Goal: Task Accomplishment & Management: Complete application form

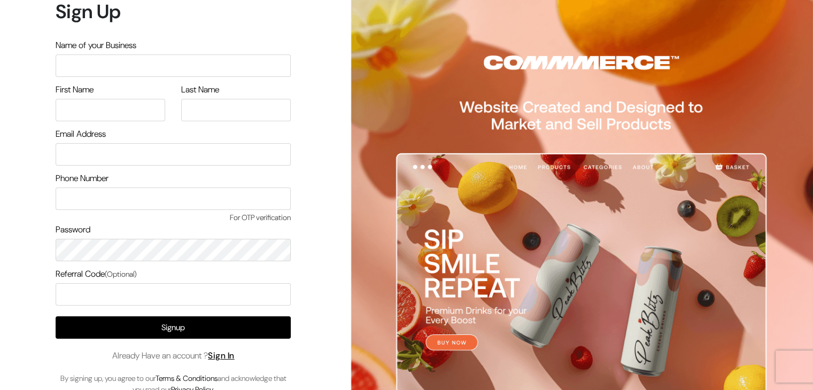
click at [201, 68] on input "text" at bounding box center [173, 66] width 235 height 22
type input "P"
click at [143, 98] on div "First Name" at bounding box center [111, 102] width 110 height 38
click at [85, 65] on input "minnies perfume" at bounding box center [173, 66] width 235 height 22
click at [86, 66] on input "minnies perfume" at bounding box center [173, 66] width 235 height 22
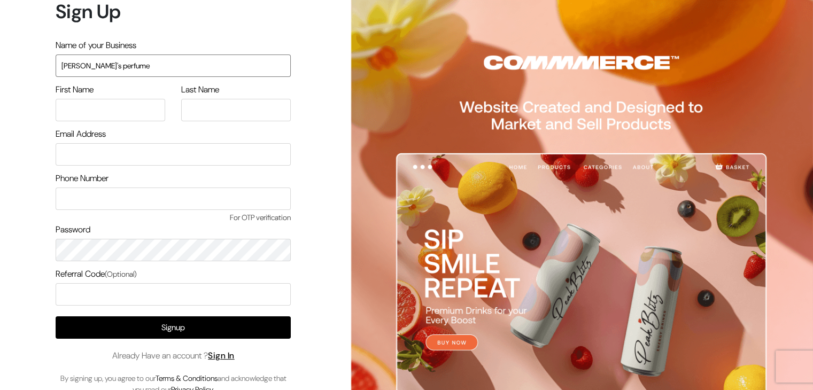
type input "minnies perfume"
click at [83, 65] on input "minnies perfume" at bounding box center [173, 66] width 235 height 22
click at [89, 114] on input "text" at bounding box center [111, 110] width 110 height 22
type input "SHRUTI"
type input "GUPTA"
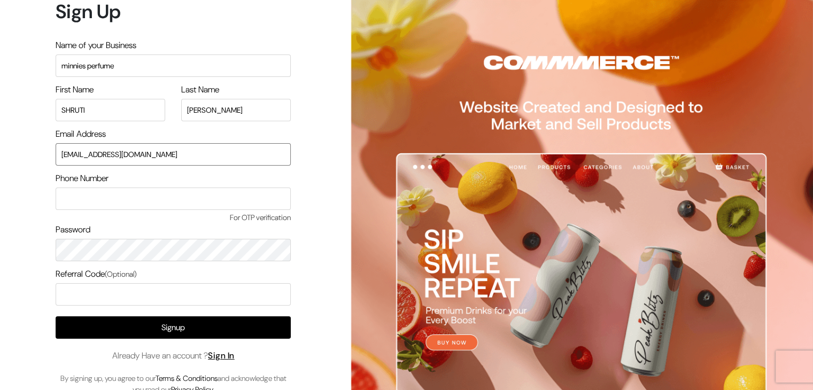
type input "shrutismily4@gmail.com"
type input "9051636121"
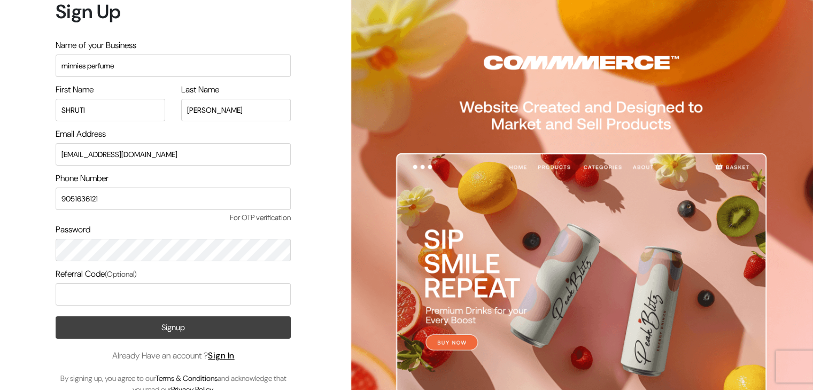
click at [204, 328] on button "Signup" at bounding box center [173, 327] width 235 height 22
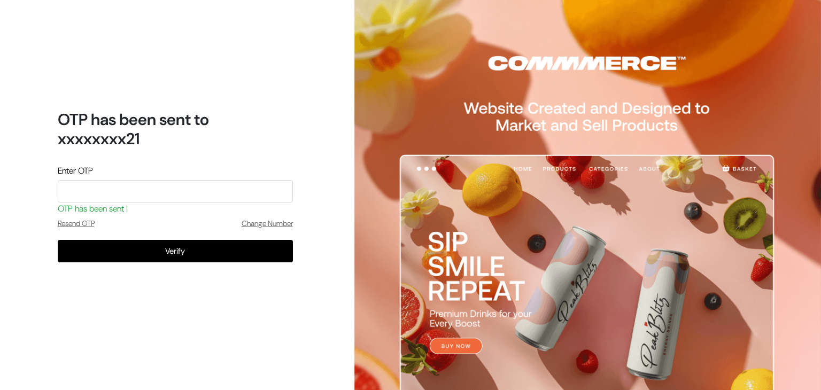
click at [96, 196] on input "tel" at bounding box center [175, 191] width 235 height 22
click at [179, 189] on input "tel" at bounding box center [175, 191] width 235 height 22
click at [175, 188] on input "tel" at bounding box center [175, 191] width 235 height 22
type input "2236"
click at [58, 240] on button "Verify" at bounding box center [175, 251] width 235 height 22
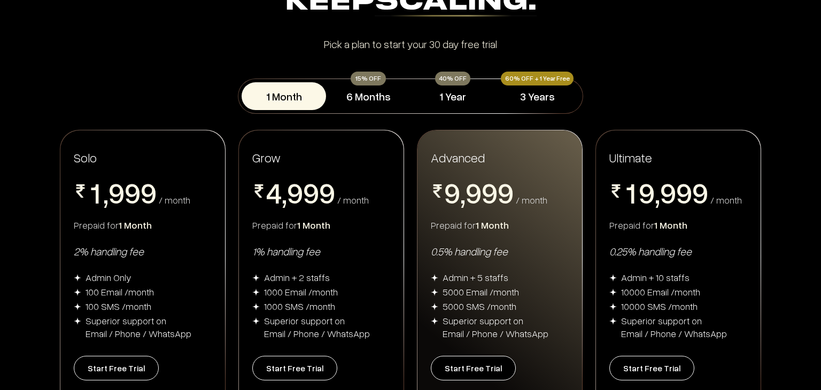
scroll to position [141, 0]
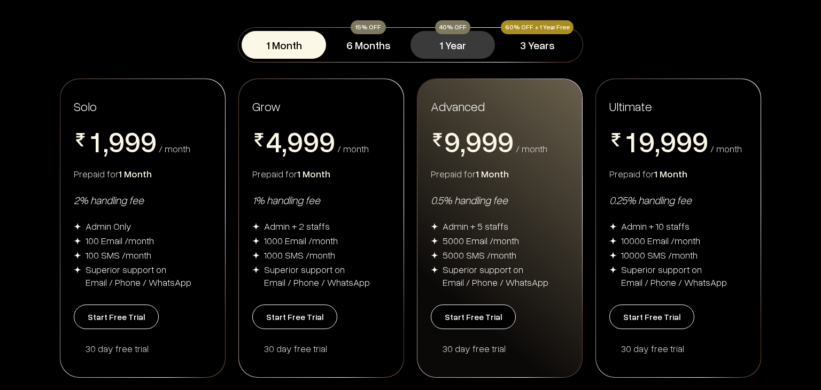
click at [444, 45] on button "1 Year" at bounding box center [452, 45] width 84 height 28
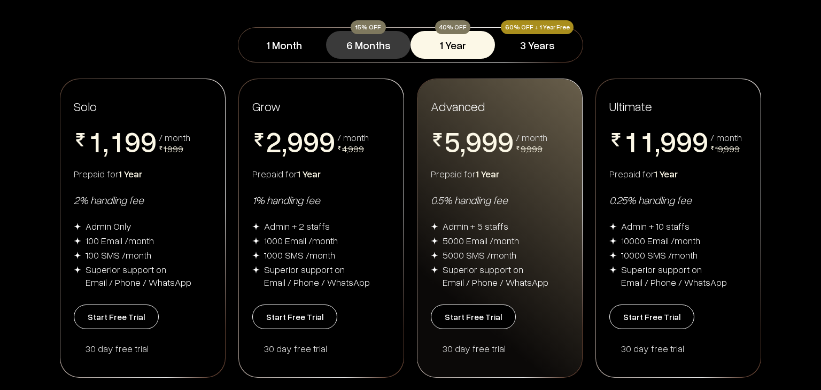
click at [373, 50] on button "6 Months" at bounding box center [368, 45] width 84 height 28
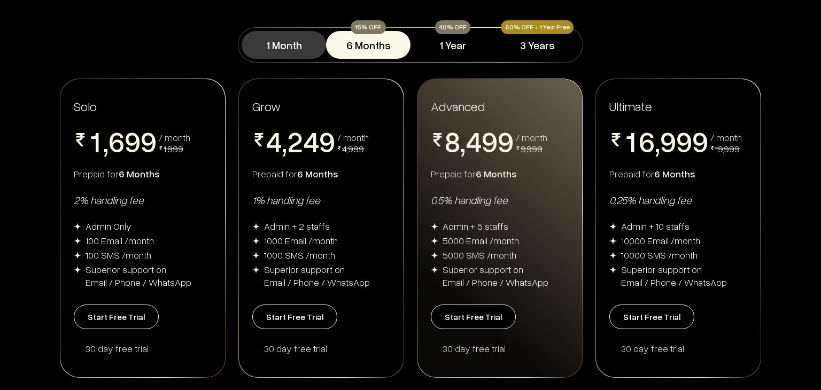
click at [293, 51] on button "1 Month" at bounding box center [284, 45] width 84 height 28
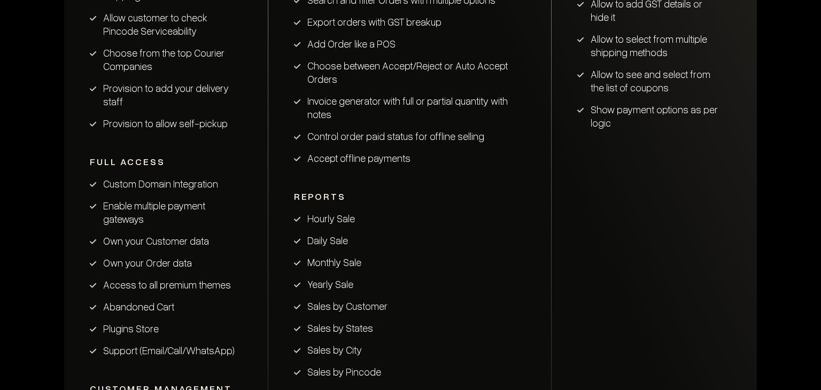
scroll to position [1767, 0]
click at [207, 204] on li "Enable multiple payment gateways" at bounding box center [166, 211] width 152 height 27
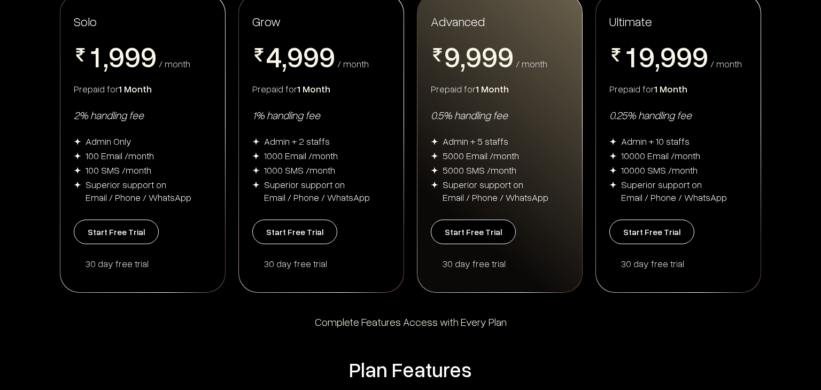
scroll to position [228, 0]
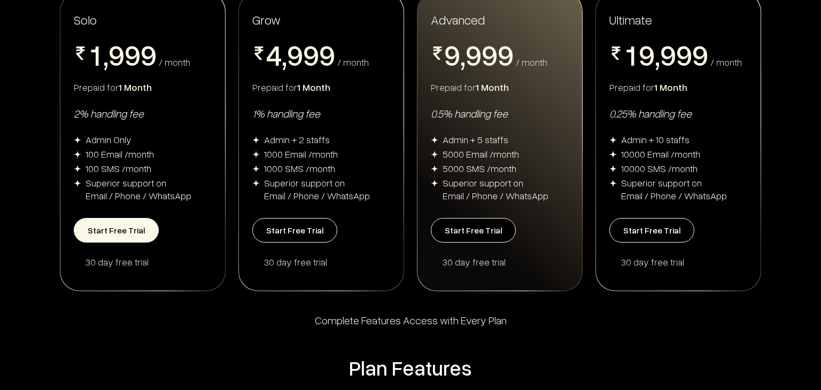
click at [133, 234] on button "Start Free Trial" at bounding box center [116, 230] width 85 height 25
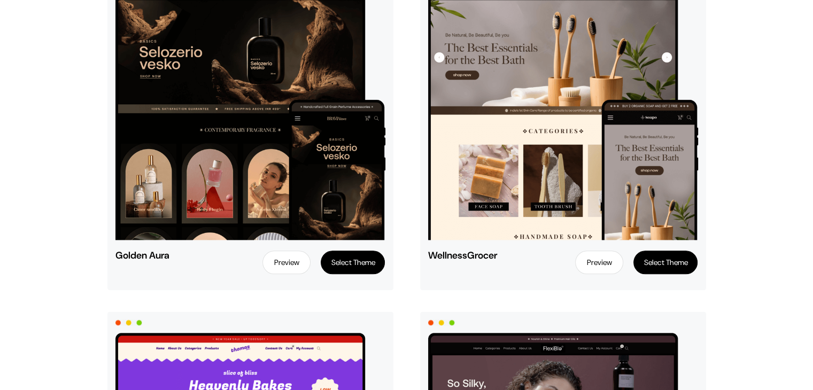
scroll to position [1240, 0]
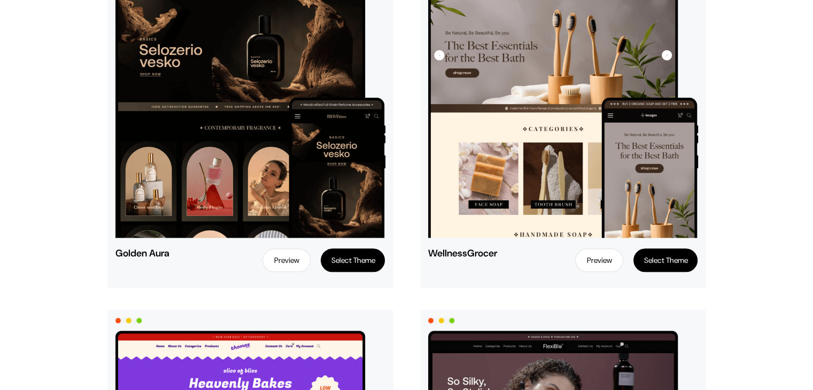
click at [288, 260] on link "Preview" at bounding box center [286, 260] width 48 height 24
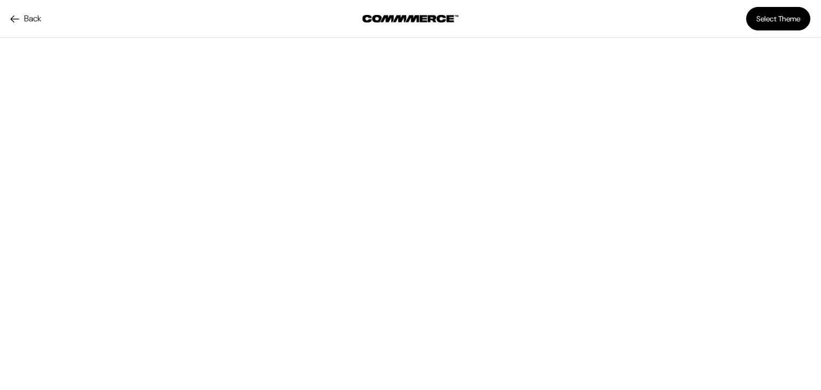
click at [17, 15] on link "Back" at bounding box center [26, 18] width 30 height 13
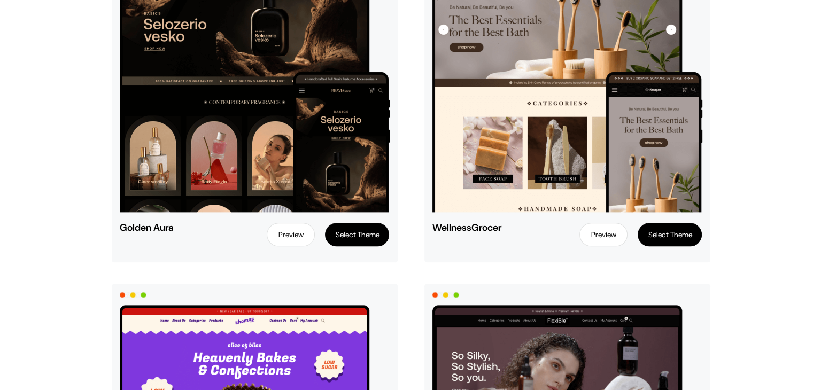
scroll to position [1272, 0]
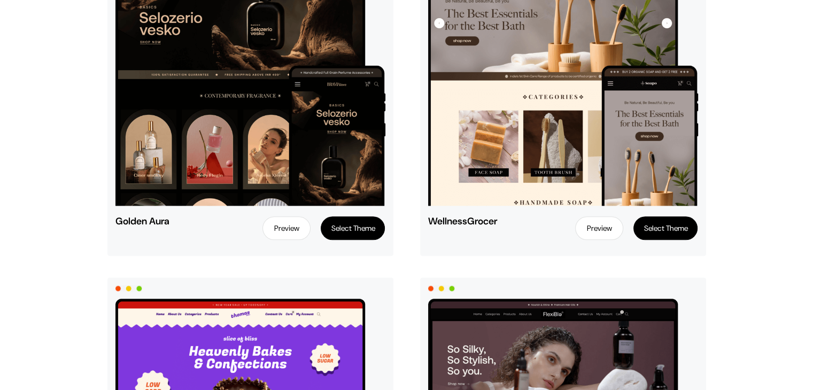
click at [364, 236] on button "Select Theme" at bounding box center [353, 228] width 64 height 24
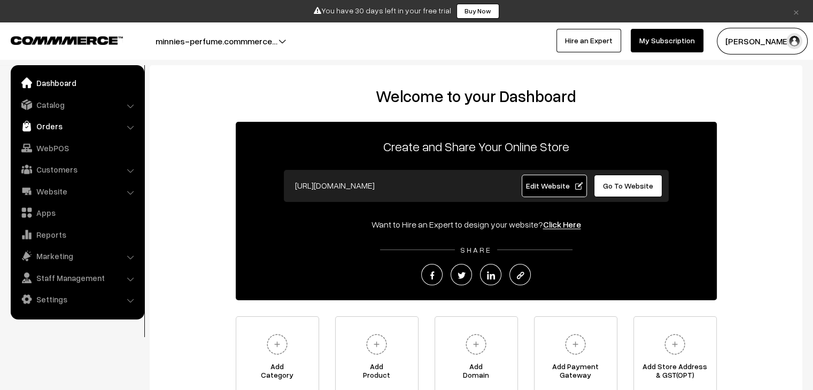
click at [101, 121] on link "Orders" at bounding box center [76, 125] width 127 height 19
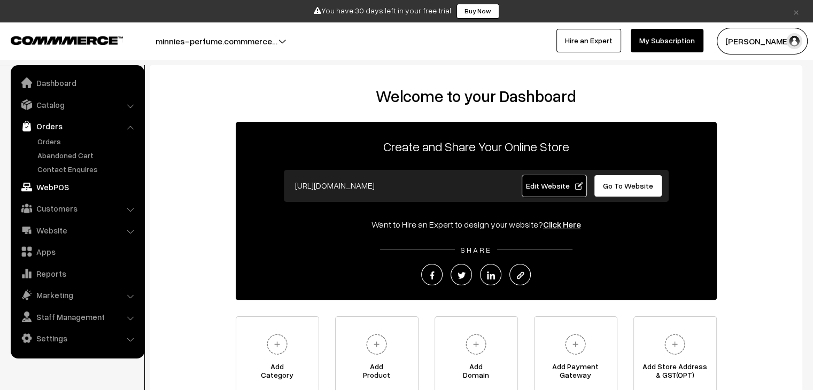
click at [73, 186] on link "WebPOS" at bounding box center [76, 186] width 127 height 19
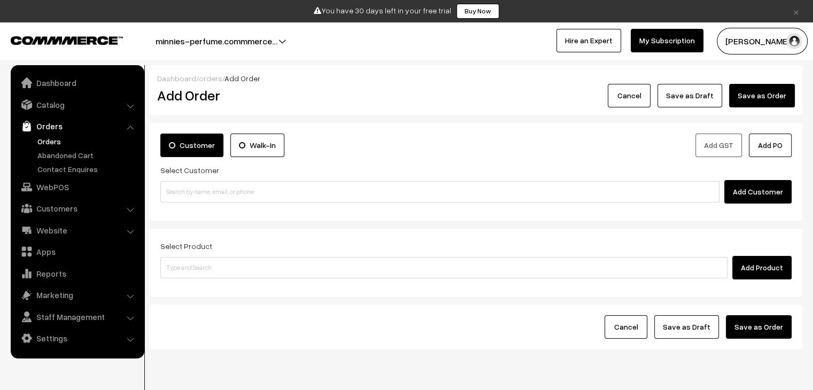
click at [251, 145] on label "Walk-In" at bounding box center [257, 146] width 54 height 24
click at [0, 0] on input "Walk-In" at bounding box center [0, 0] width 0 height 0
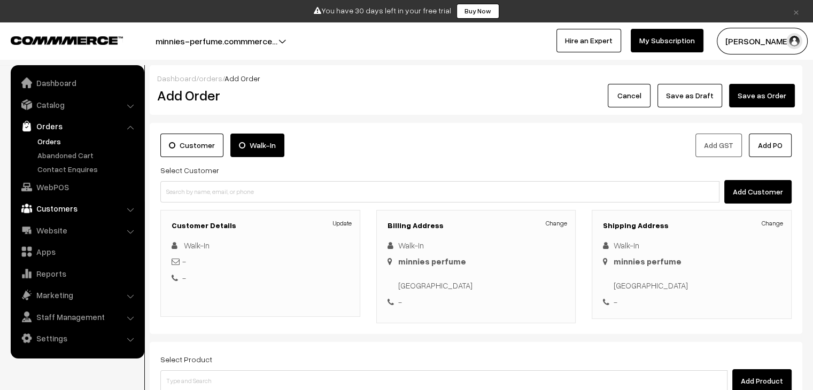
click at [89, 205] on link "Customers" at bounding box center [76, 208] width 127 height 19
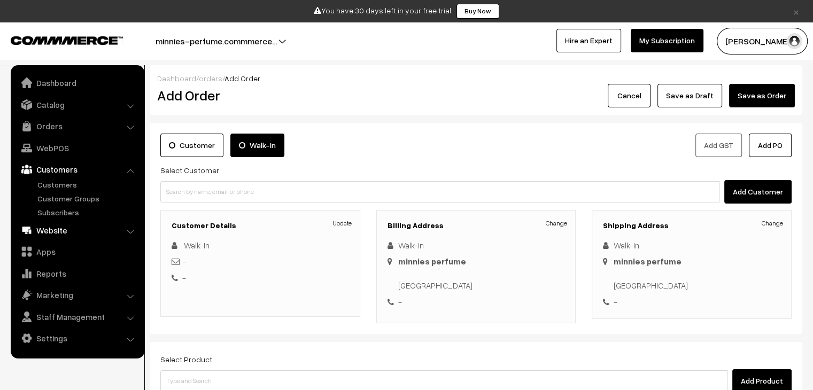
click at [64, 234] on link "Website" at bounding box center [76, 230] width 127 height 19
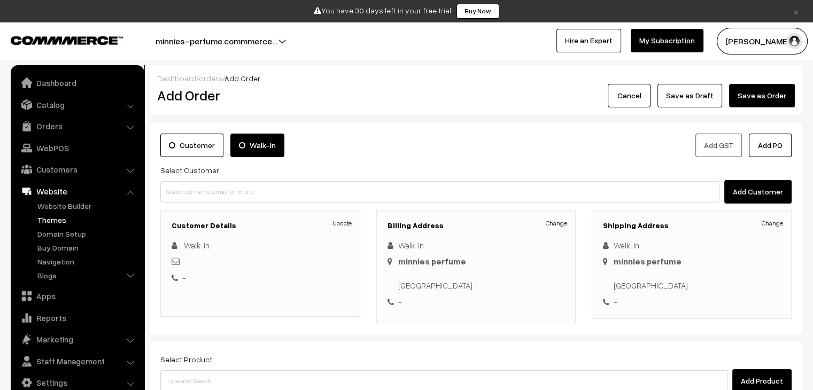
click at [65, 221] on link "Themes" at bounding box center [88, 219] width 106 height 11
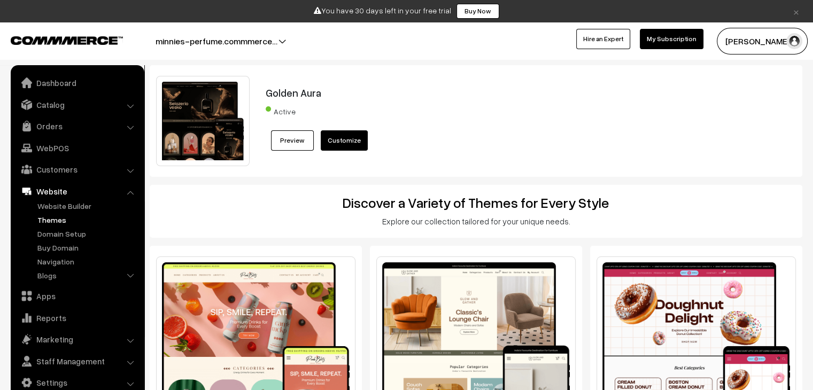
click at [338, 139] on link "Customize" at bounding box center [344, 140] width 47 height 20
